Goal: Find specific page/section: Find specific page/section

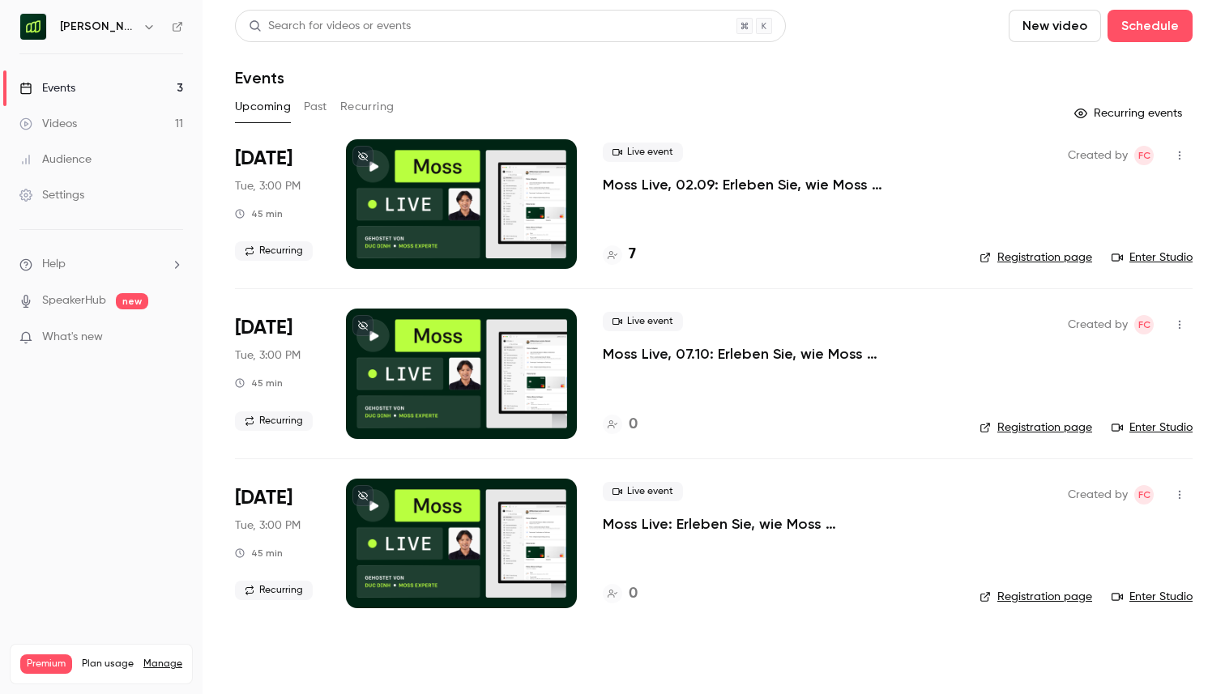
click at [780, 181] on p "Moss Live, 02.09: Erleben Sie, wie Moss Ausgabenmanagement automatisiert" at bounding box center [778, 184] width 351 height 19
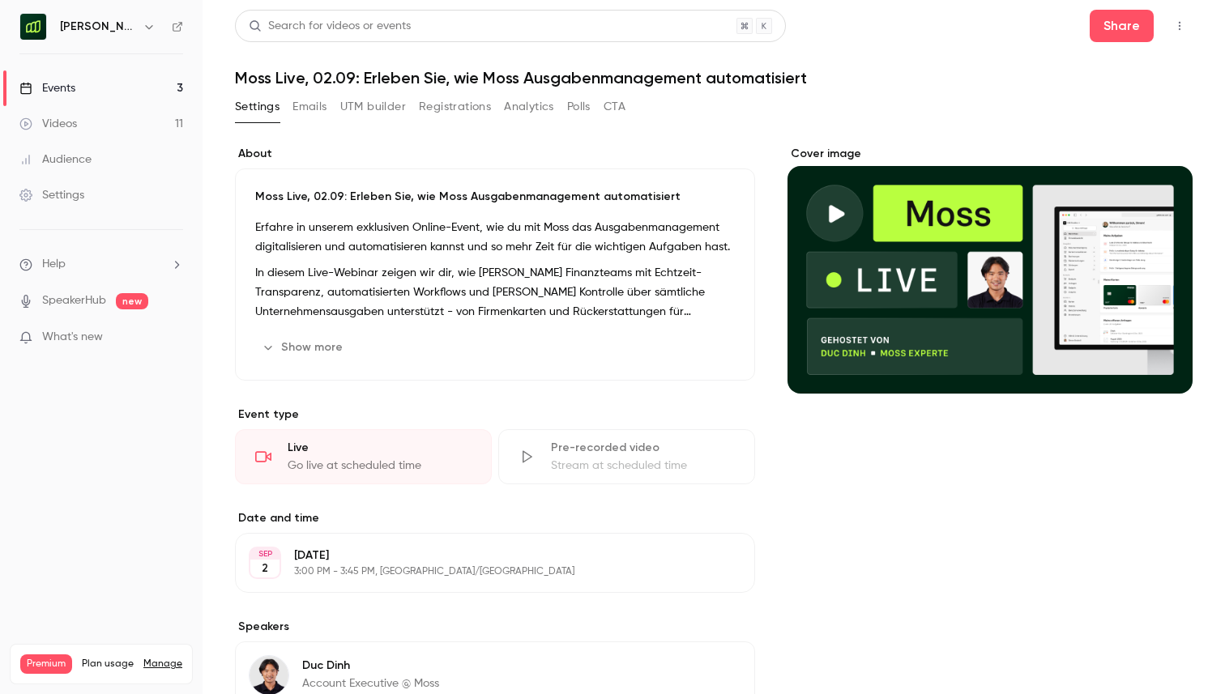
click at [302, 112] on button "Emails" at bounding box center [309, 107] width 34 height 26
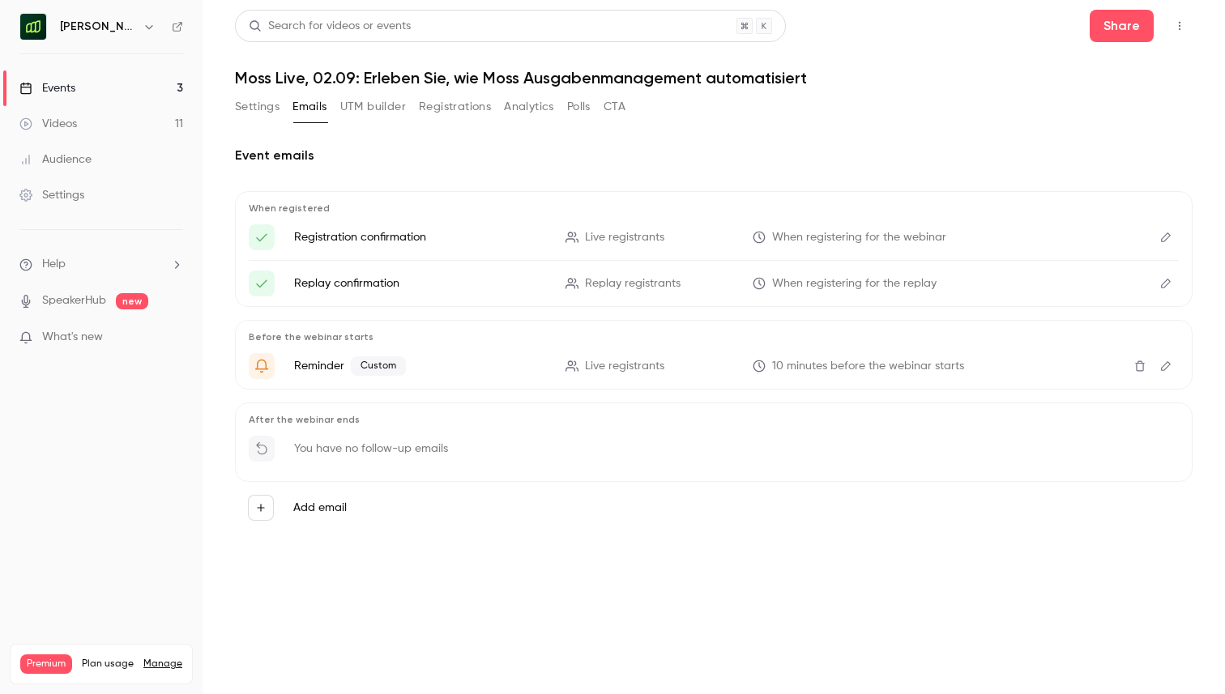
click at [465, 103] on button "Registrations" at bounding box center [455, 107] width 72 height 26
